Goal: Complete application form

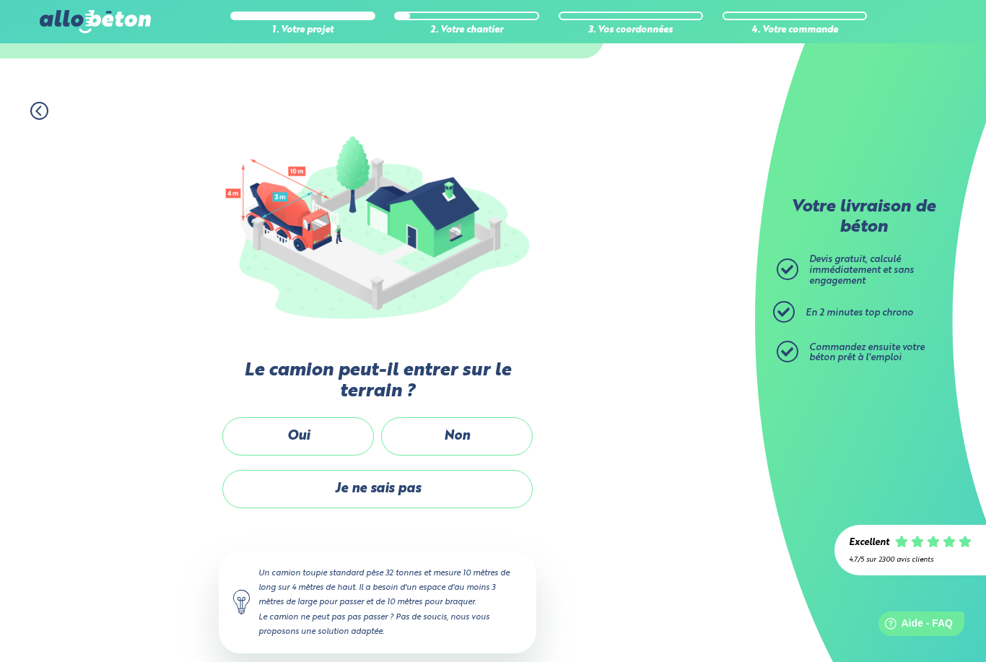
scroll to position [101, 0]
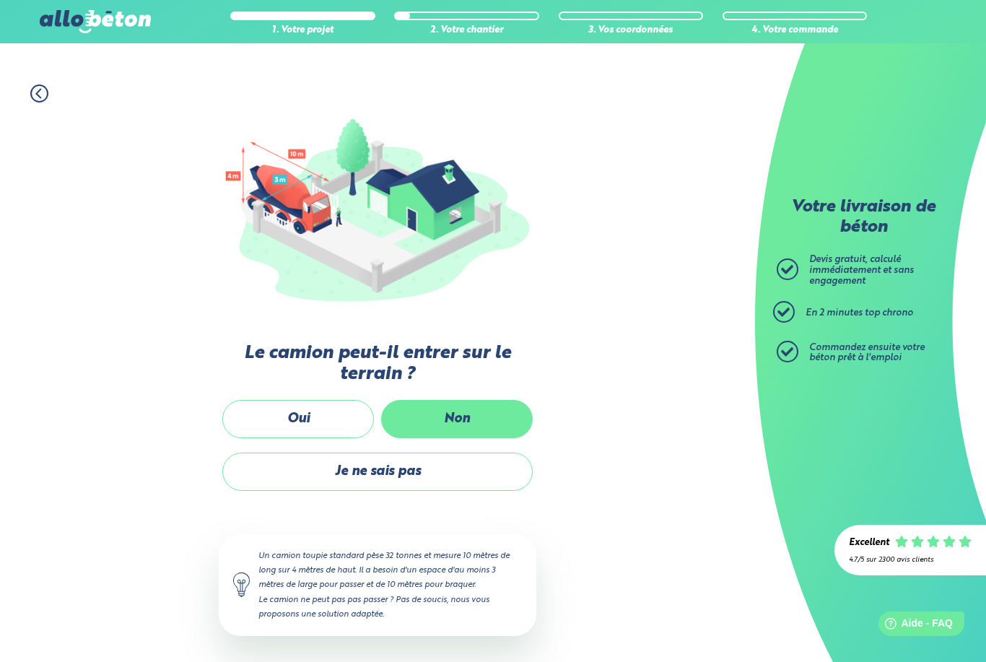
click at [456, 403] on label "Non" at bounding box center [457, 419] width 152 height 38
click at [0, 0] on input "Non" at bounding box center [0, 0] width 0 height 0
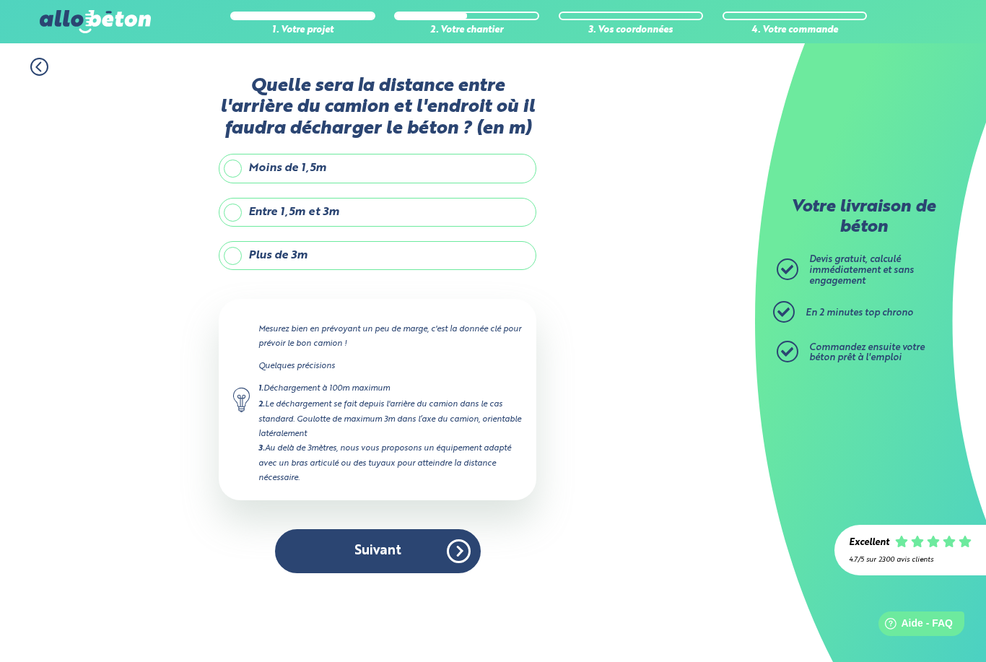
click at [276, 250] on label "Plus de 3m" at bounding box center [377, 255] width 317 height 29
click at [0, 0] on input "Plus de 3m" at bounding box center [0, 0] width 0 height 0
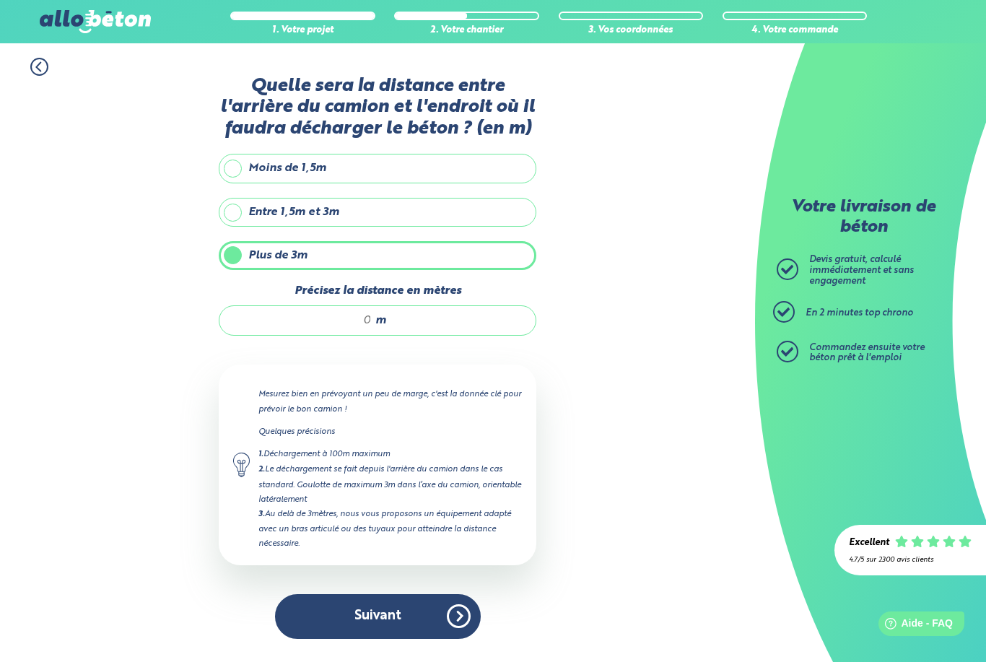
click at [416, 324] on div "m" at bounding box center [377, 320] width 317 height 30
type input "22"
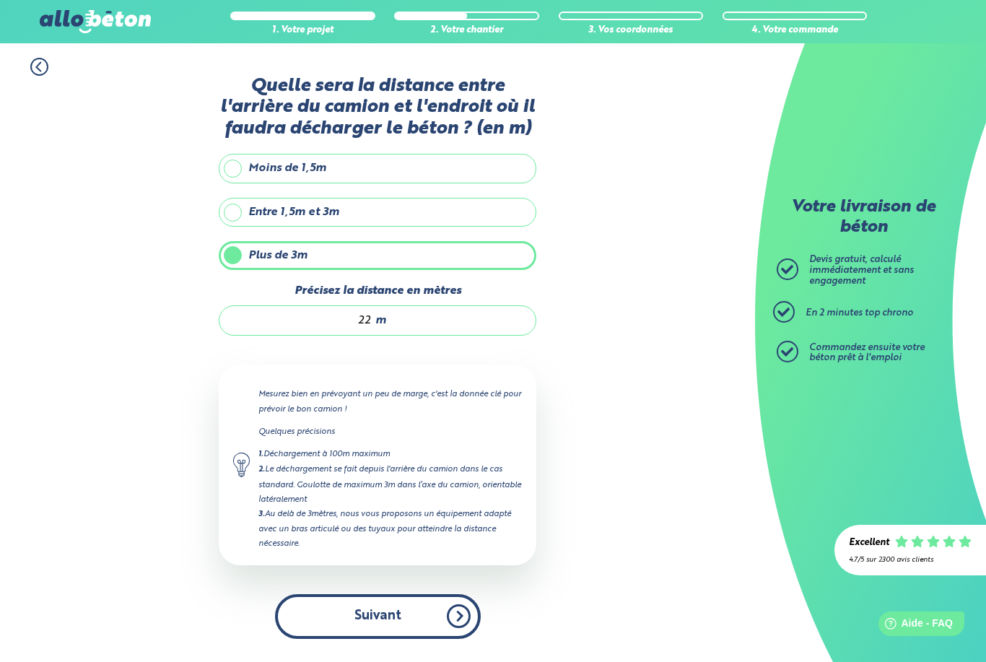
click at [372, 602] on button "Suivant" at bounding box center [378, 616] width 206 height 44
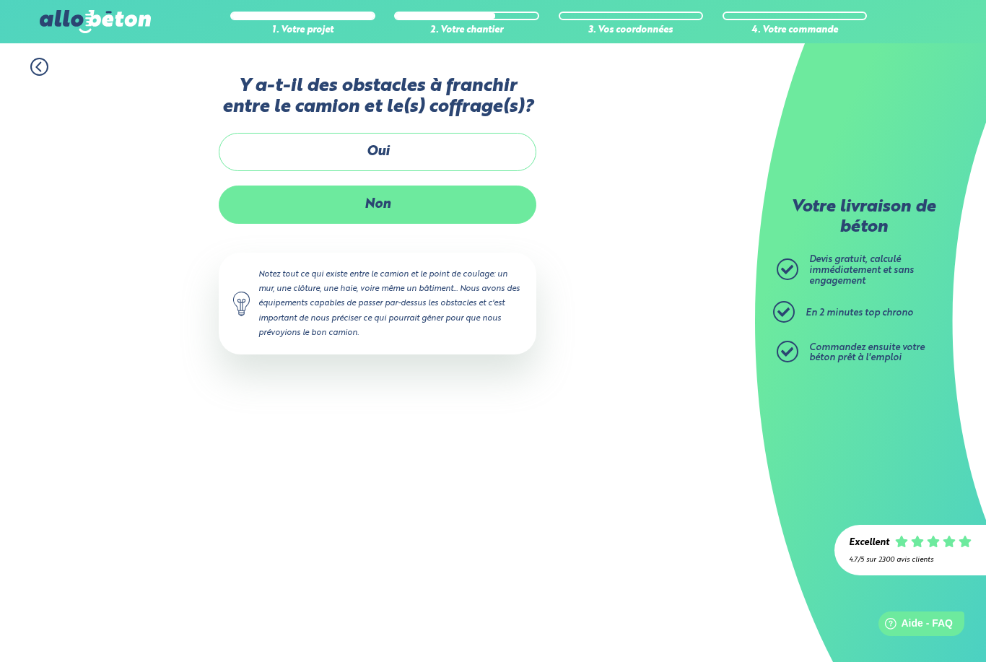
click at [428, 199] on label "Non" at bounding box center [377, 204] width 317 height 38
click at [0, 0] on input "Non" at bounding box center [0, 0] width 0 height 0
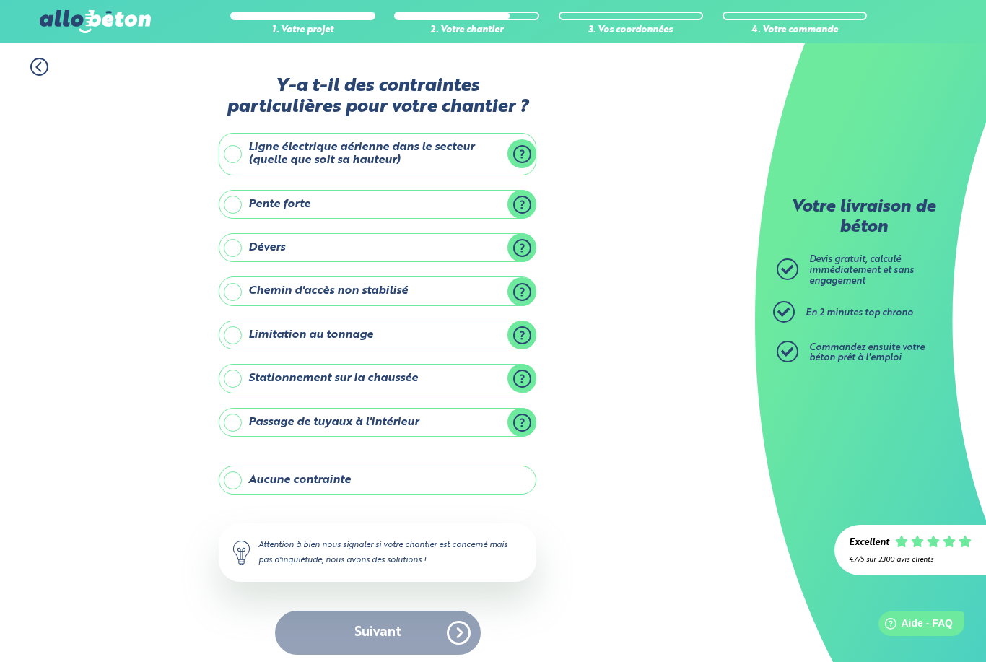
click at [236, 380] on label "Stationnement sur la chaussée" at bounding box center [377, 378] width 317 height 29
click at [0, 0] on input "Stationnement sur la chaussée" at bounding box center [0, 0] width 0 height 0
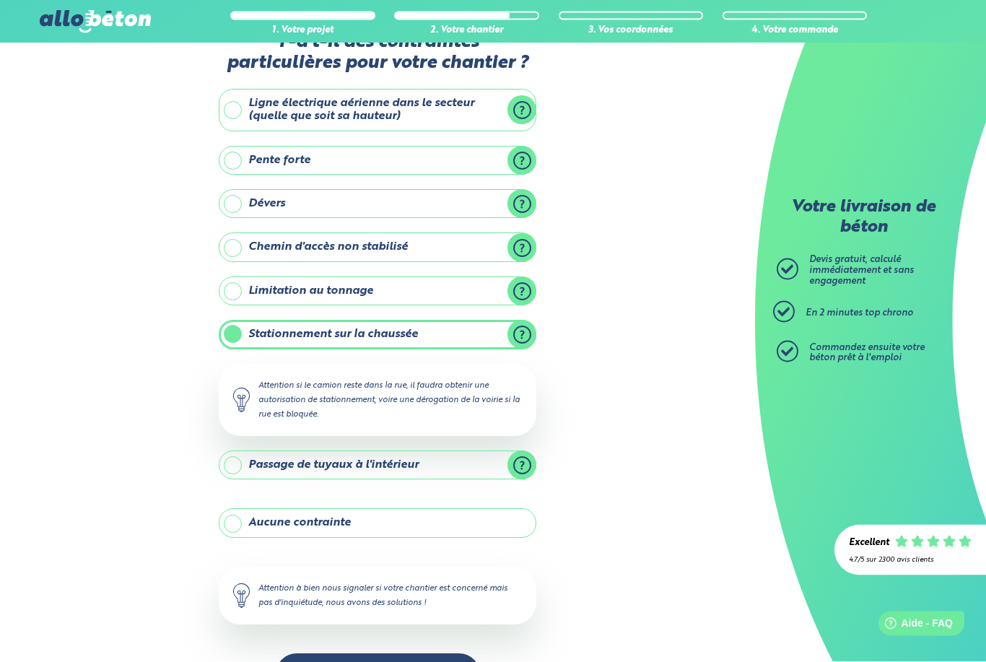
scroll to position [44, 0]
click at [392, 661] on button "Suivant" at bounding box center [378, 675] width 206 height 44
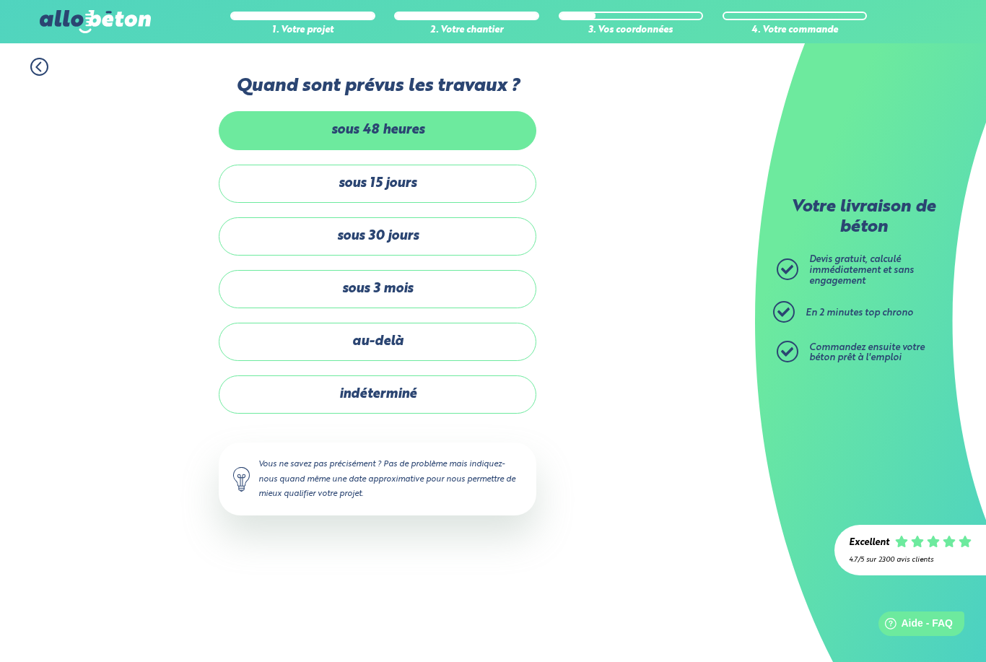
click at [434, 130] on label "sous 48 heures" at bounding box center [377, 130] width 317 height 38
click at [0, 0] on input "sous 48 heures" at bounding box center [0, 0] width 0 height 0
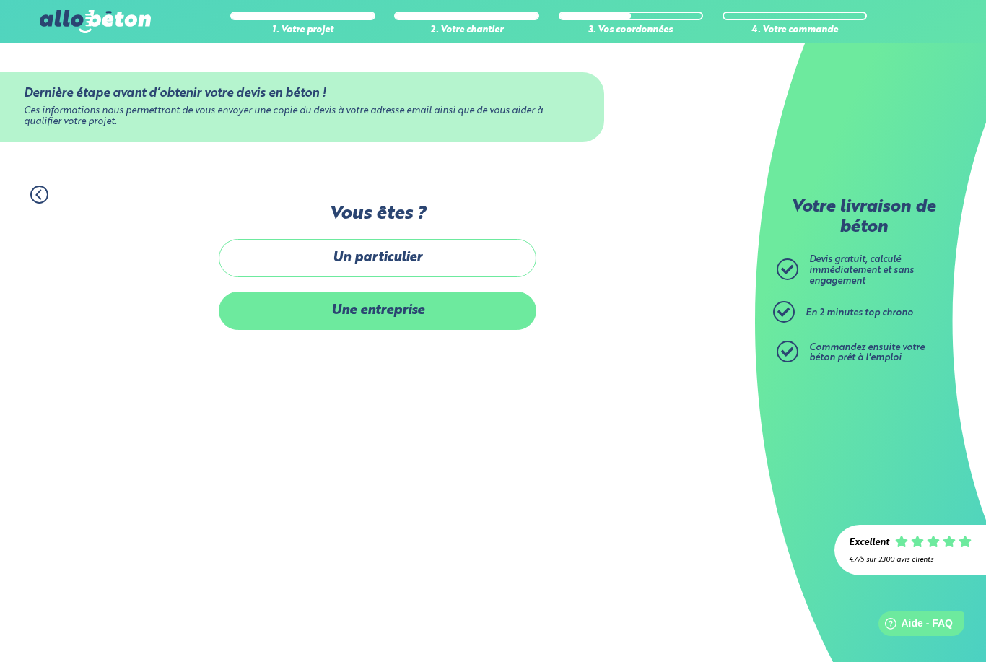
click at [427, 306] on label "Une entreprise" at bounding box center [377, 310] width 317 height 38
click at [0, 0] on input "Une entreprise" at bounding box center [0, 0] width 0 height 0
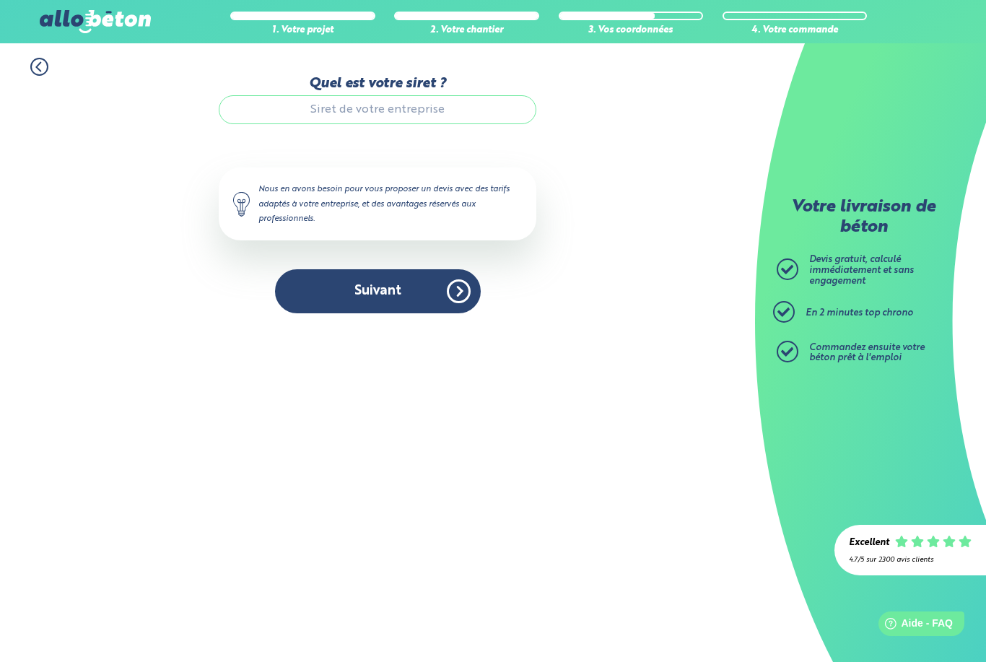
click at [358, 109] on input "Quel est votre siret ?" at bounding box center [377, 109] width 317 height 29
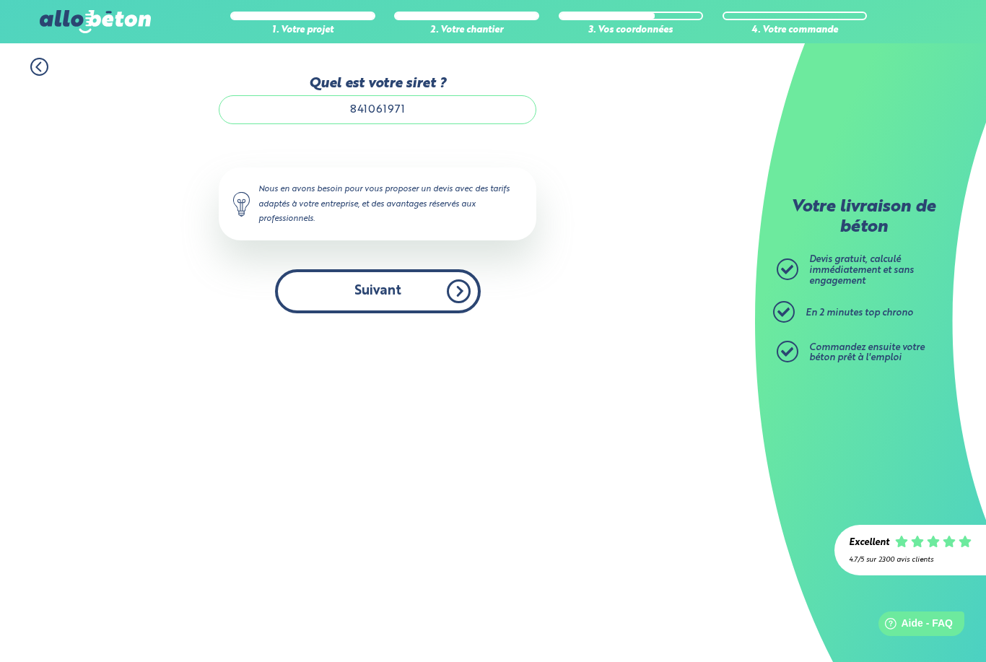
click at [373, 297] on button "Suivant" at bounding box center [378, 291] width 206 height 44
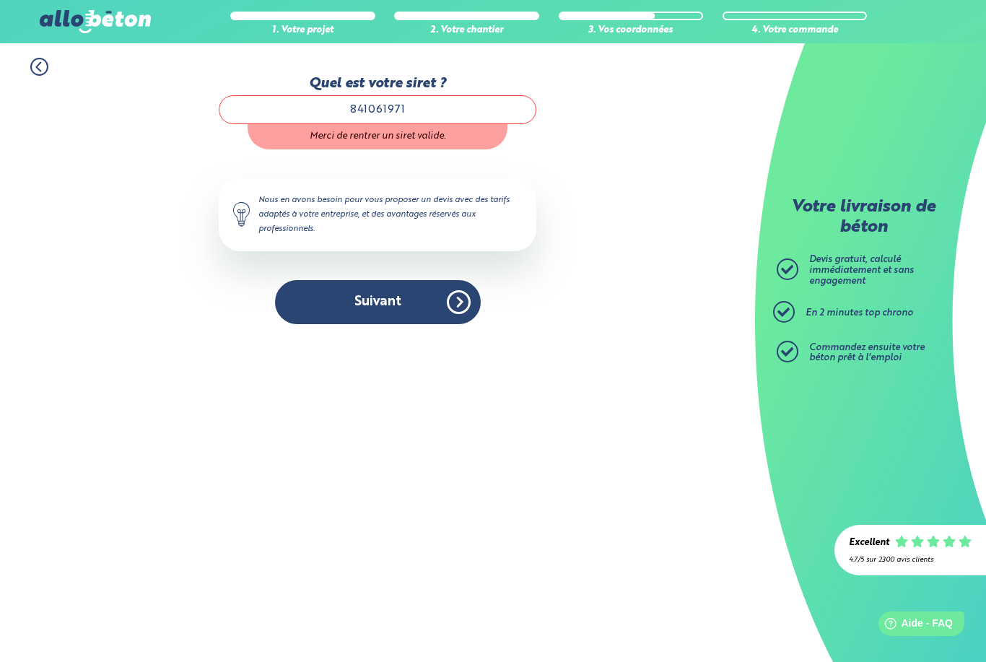
click at [426, 115] on input "841061971" at bounding box center [377, 109] width 317 height 29
type input "8"
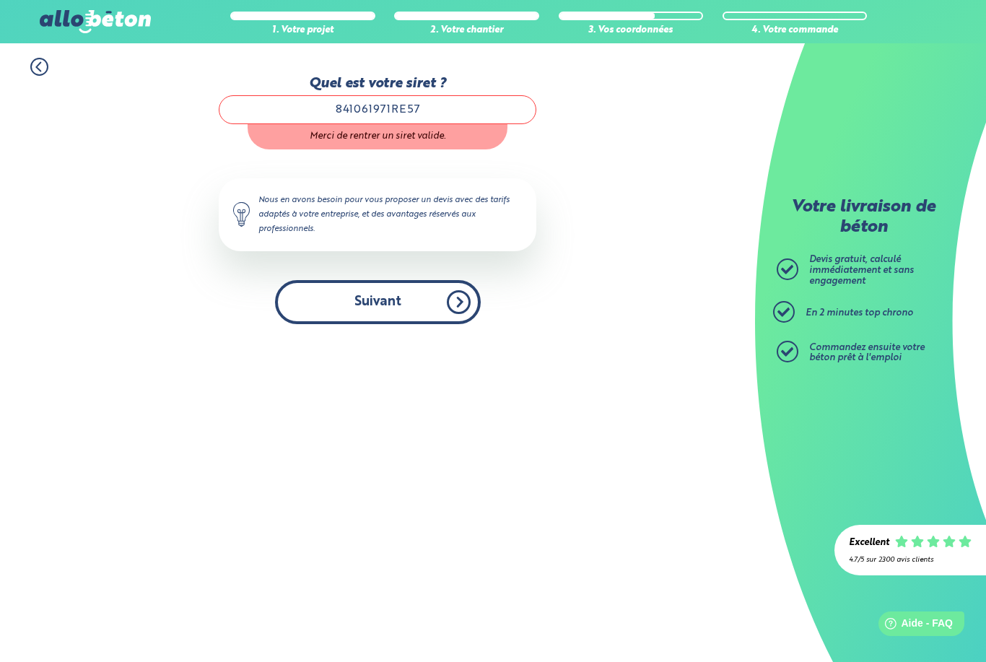
click at [459, 307] on button "Suivant" at bounding box center [378, 302] width 206 height 44
click at [444, 307] on button "Suivant" at bounding box center [378, 302] width 206 height 44
click at [444, 305] on button "Suivant" at bounding box center [378, 302] width 206 height 44
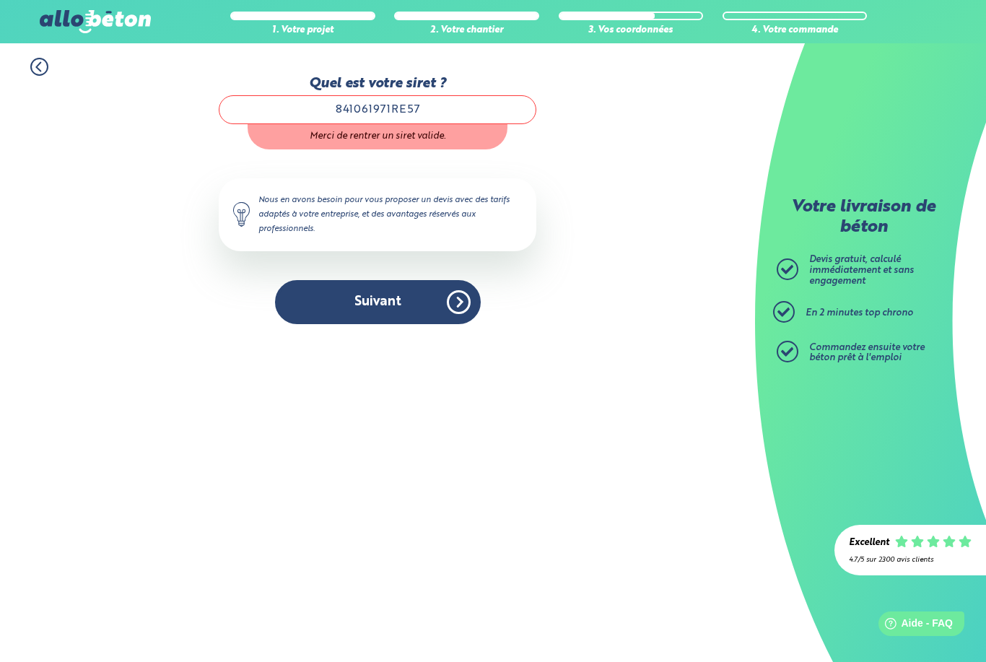
click at [429, 115] on input "841061971RE57" at bounding box center [377, 109] width 317 height 29
type input "8"
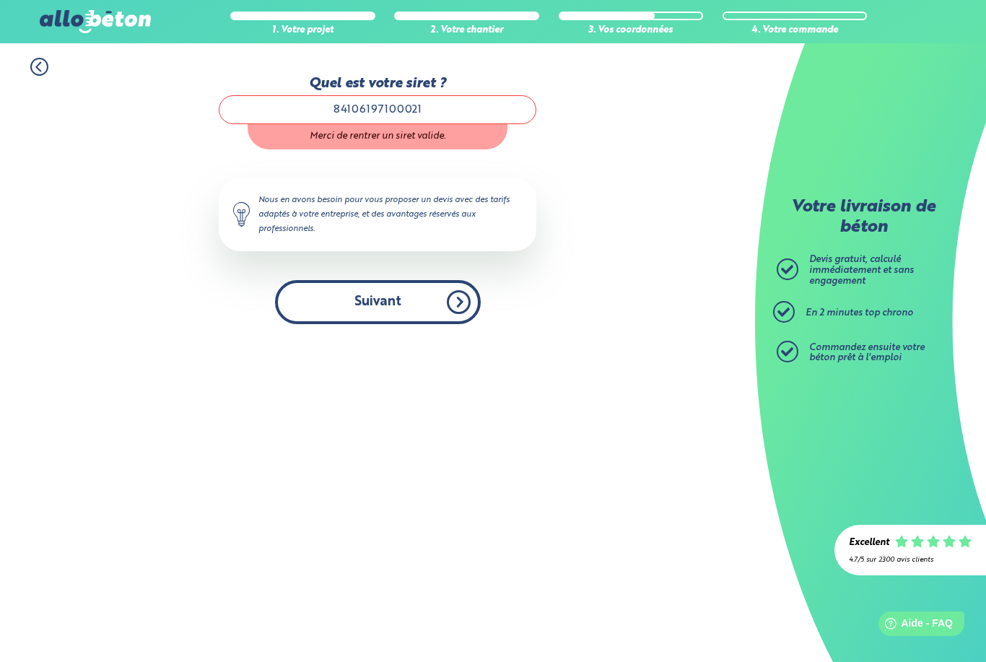
type input "84106197100021"
click at [378, 299] on button "Suivant" at bounding box center [378, 302] width 206 height 44
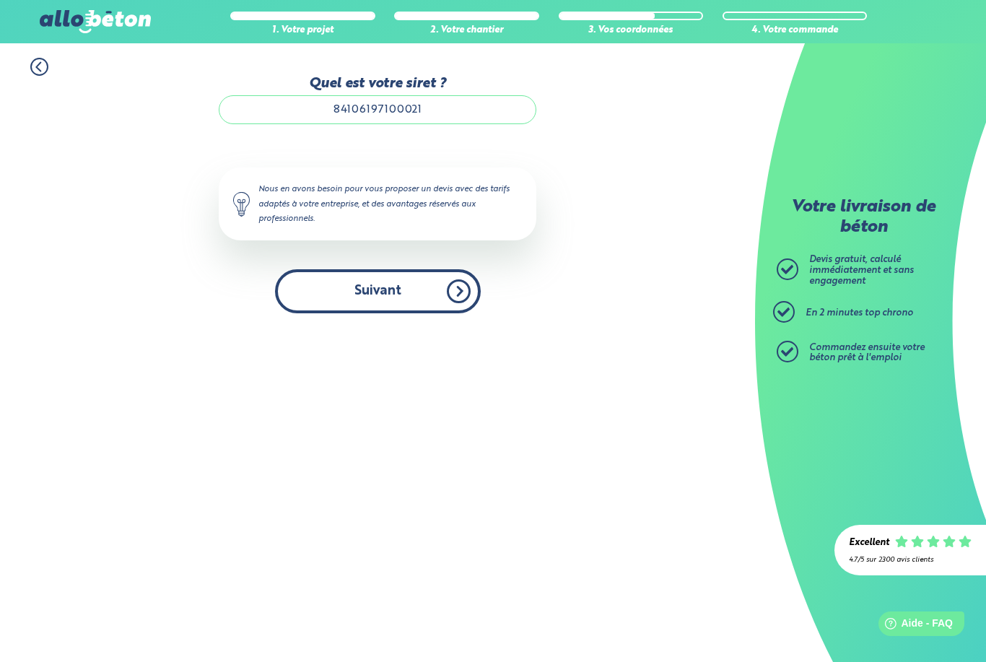
click at [419, 296] on button "Suivant" at bounding box center [378, 291] width 206 height 44
click at [450, 295] on button "Suivant" at bounding box center [378, 291] width 206 height 44
click at [459, 297] on button "Suivant" at bounding box center [378, 291] width 206 height 44
click at [380, 294] on button "Suivant" at bounding box center [378, 291] width 206 height 44
click at [448, 293] on button "Suivant" at bounding box center [378, 291] width 206 height 44
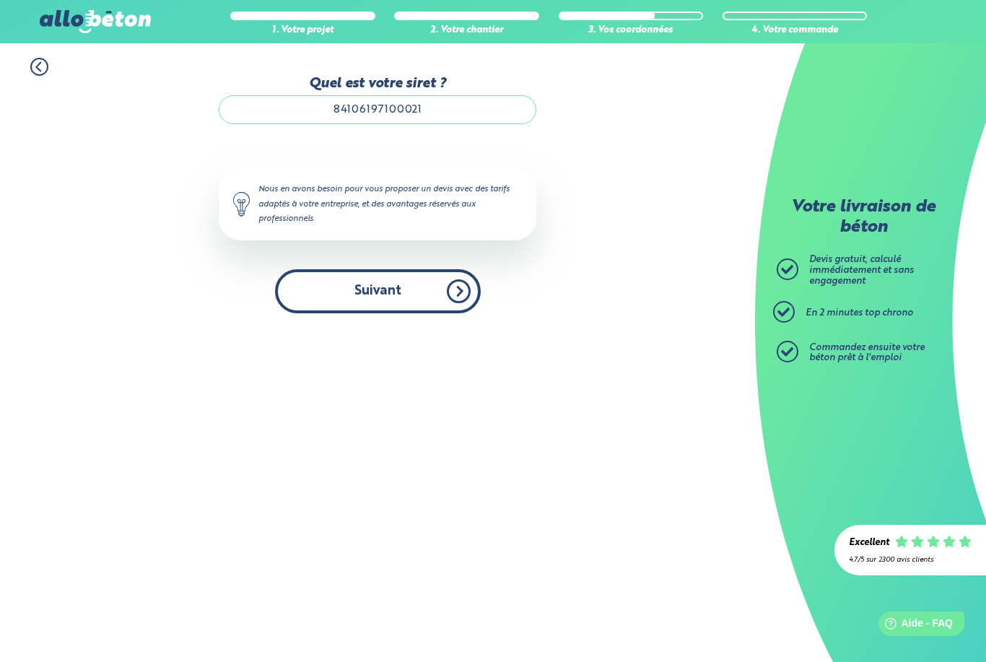
click at [458, 297] on button "Suivant" at bounding box center [378, 291] width 206 height 44
click at [459, 297] on button "Suivant" at bounding box center [378, 291] width 206 height 44
click at [464, 299] on button "Suivant" at bounding box center [378, 291] width 206 height 44
click at [457, 294] on button "Suivant" at bounding box center [378, 291] width 206 height 44
click at [447, 291] on button "Suivant" at bounding box center [378, 291] width 206 height 44
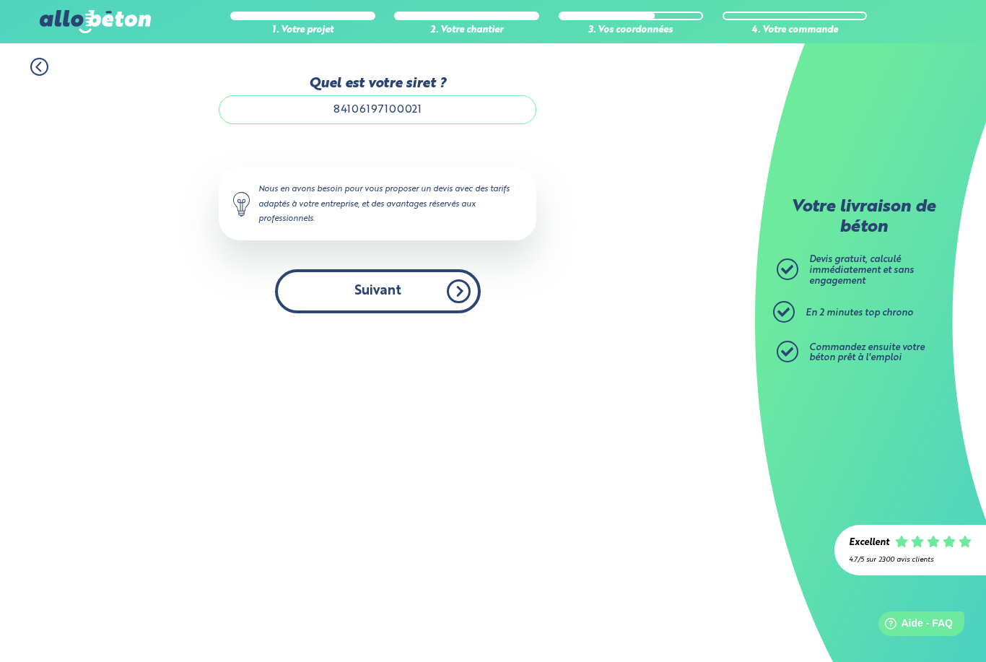
click at [458, 301] on button "Suivant" at bounding box center [378, 291] width 206 height 44
click at [458, 297] on button "Suivant" at bounding box center [378, 291] width 206 height 44
click at [455, 298] on button "Suivant" at bounding box center [378, 291] width 206 height 44
click at [449, 303] on button "Suivant" at bounding box center [378, 291] width 206 height 44
click at [457, 300] on button "Suivant" at bounding box center [378, 291] width 206 height 44
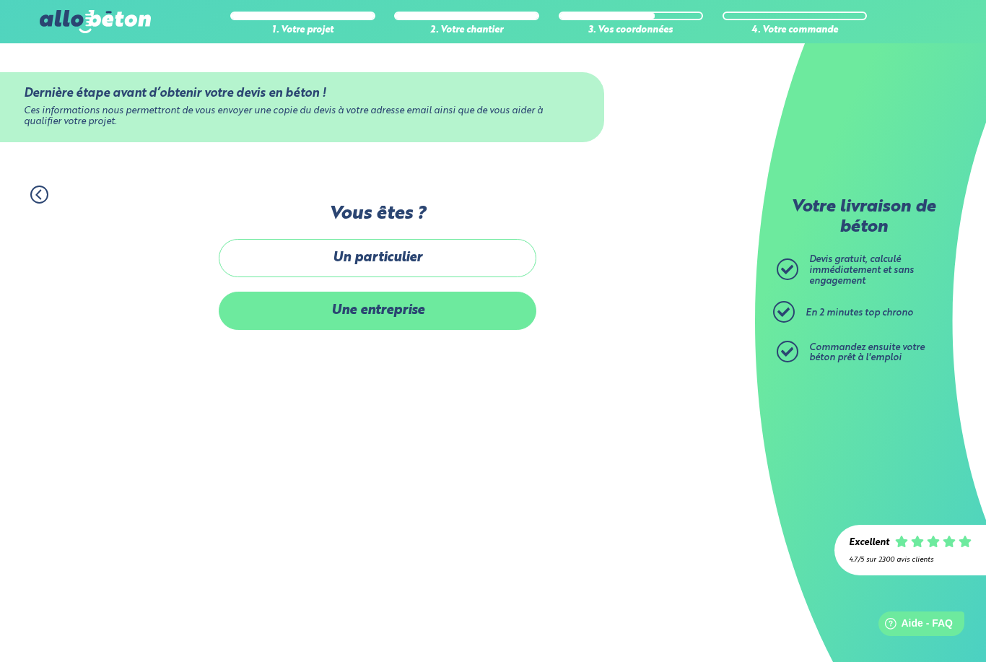
click at [351, 318] on label "Une entreprise" at bounding box center [377, 310] width 317 height 38
click at [0, 0] on input "Une entreprise" at bounding box center [0, 0] width 0 height 0
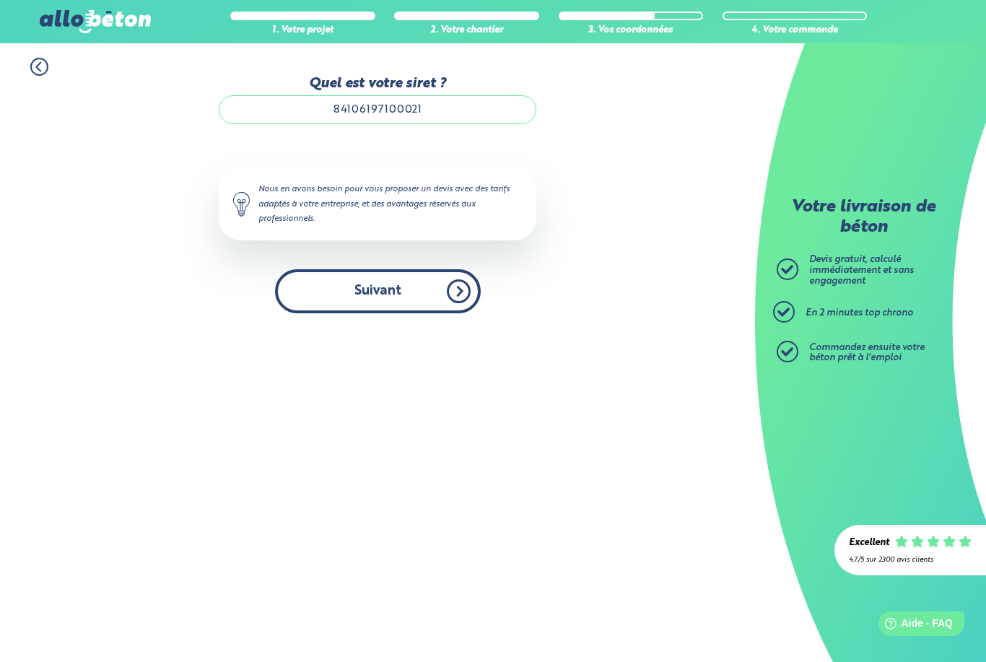
click at [455, 299] on button "Suivant" at bounding box center [378, 291] width 206 height 44
click at [467, 294] on button "Suivant" at bounding box center [378, 291] width 206 height 44
click at [456, 301] on button "Suivant" at bounding box center [378, 291] width 206 height 44
click at [468, 295] on button "Suivant" at bounding box center [378, 291] width 206 height 44
click at [472, 288] on button "Suivant" at bounding box center [378, 291] width 206 height 44
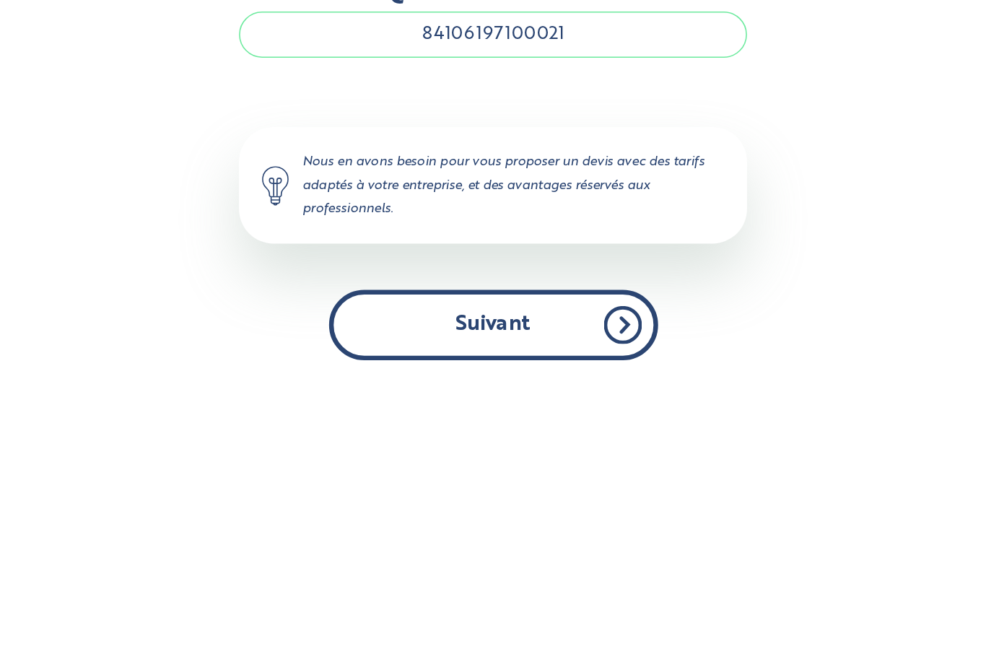
click at [348, 269] on button "Suivant" at bounding box center [378, 291] width 206 height 44
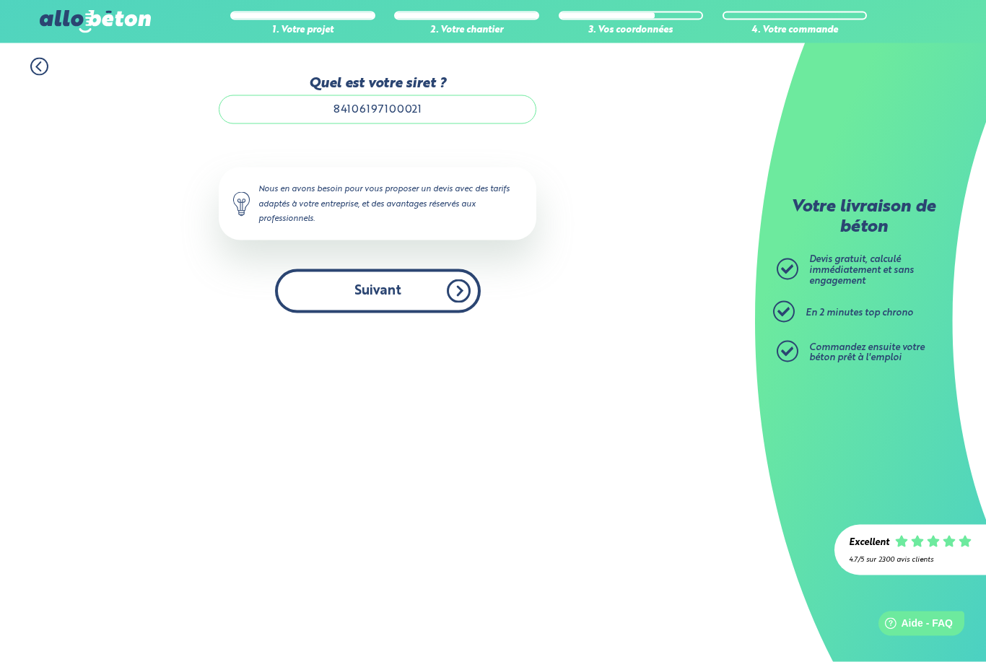
scroll to position [2, 0]
